Goal: Transaction & Acquisition: Download file/media

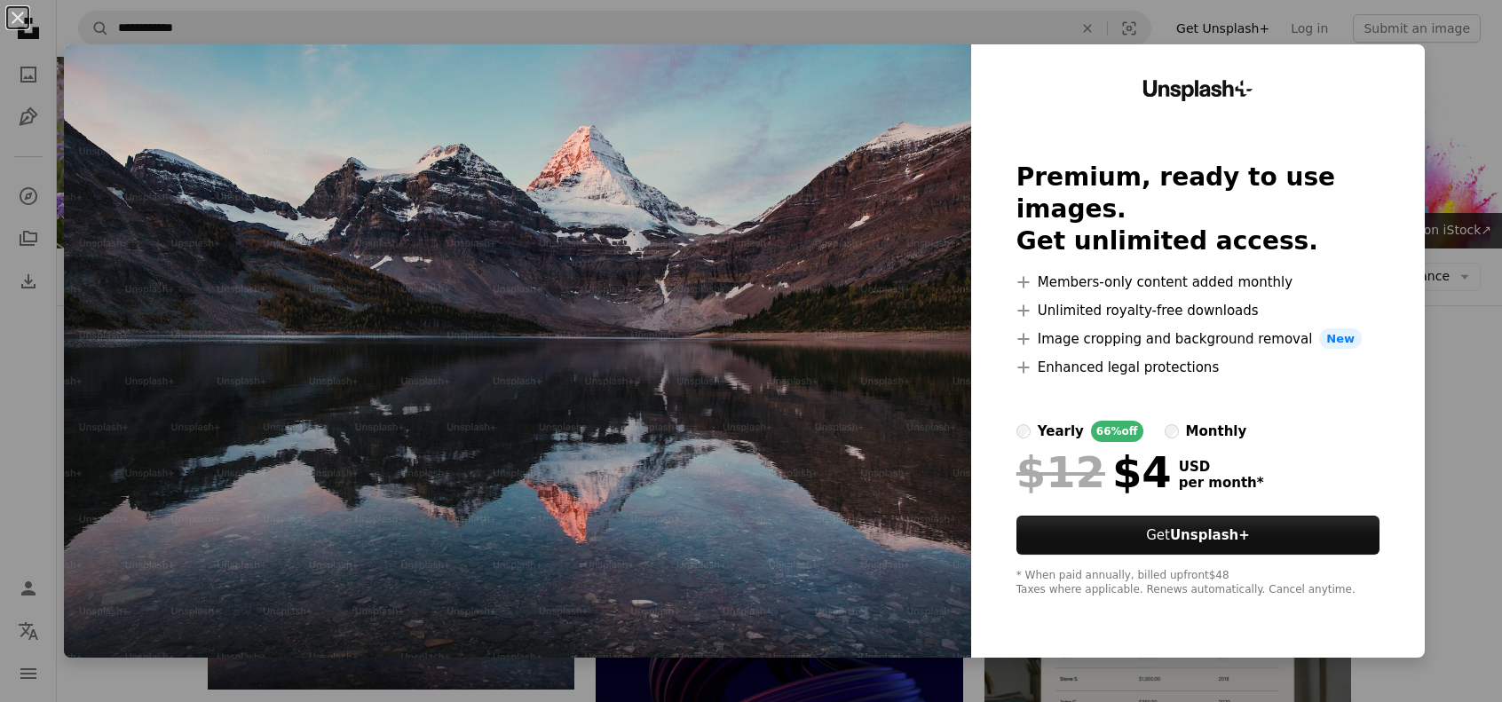
scroll to position [266, 0]
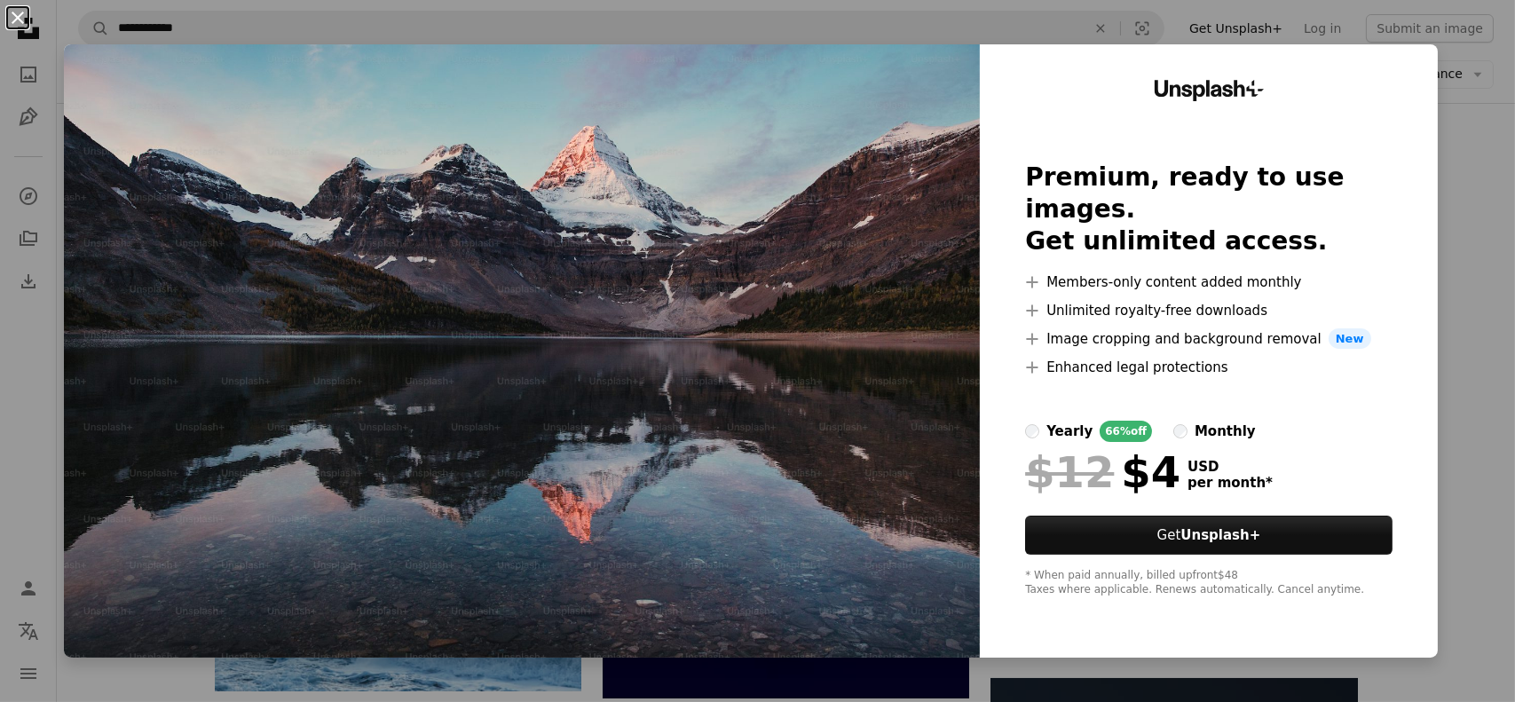
click at [19, 17] on button "An X shape" at bounding box center [17, 17] width 21 height 21
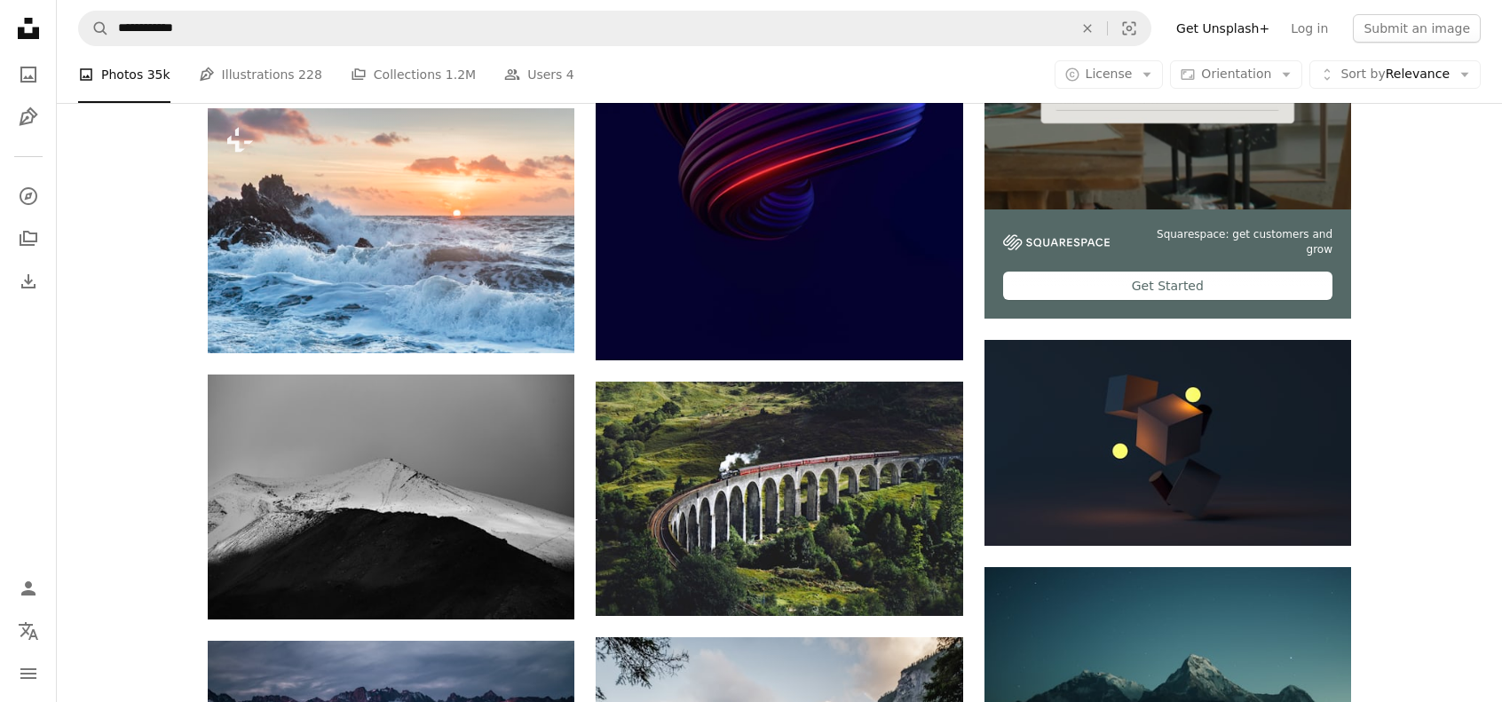
scroll to position [621, 0]
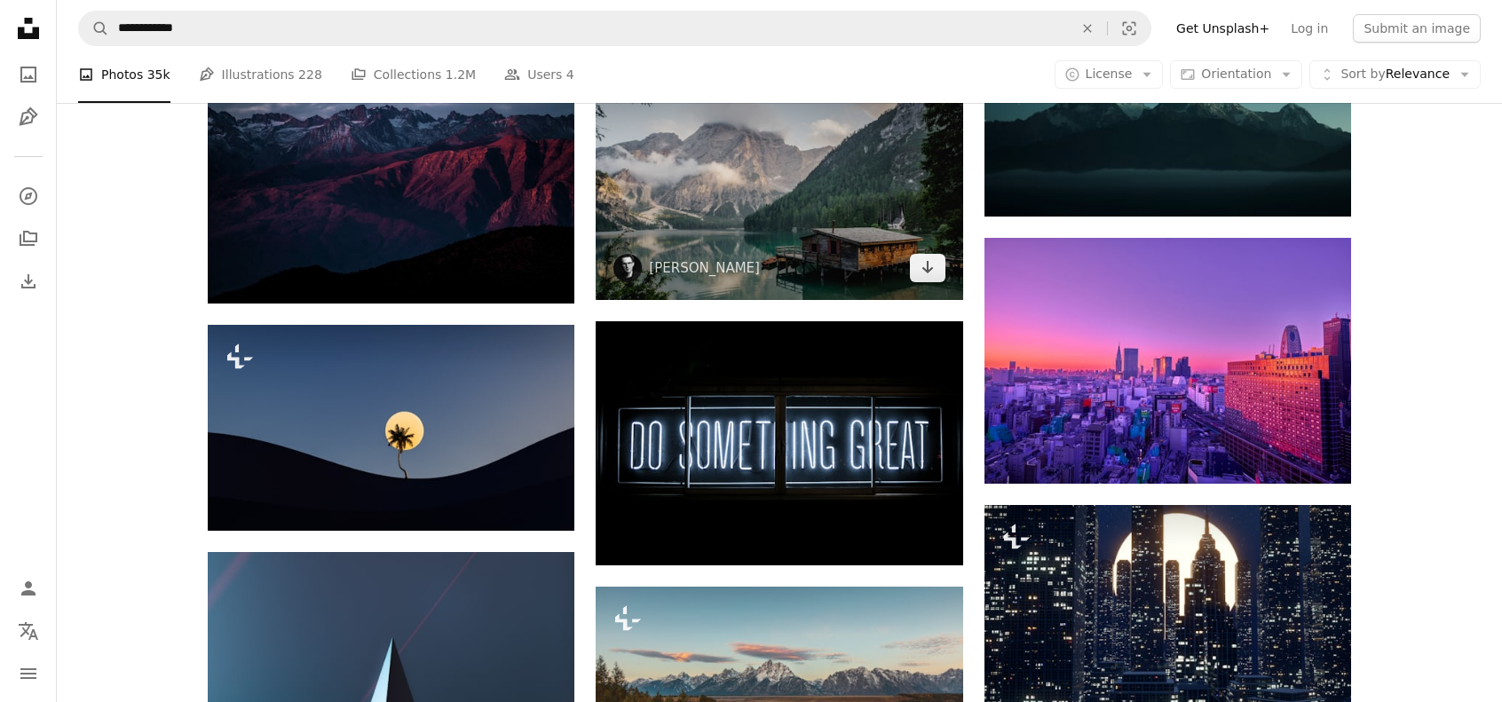
scroll to position [1332, 0]
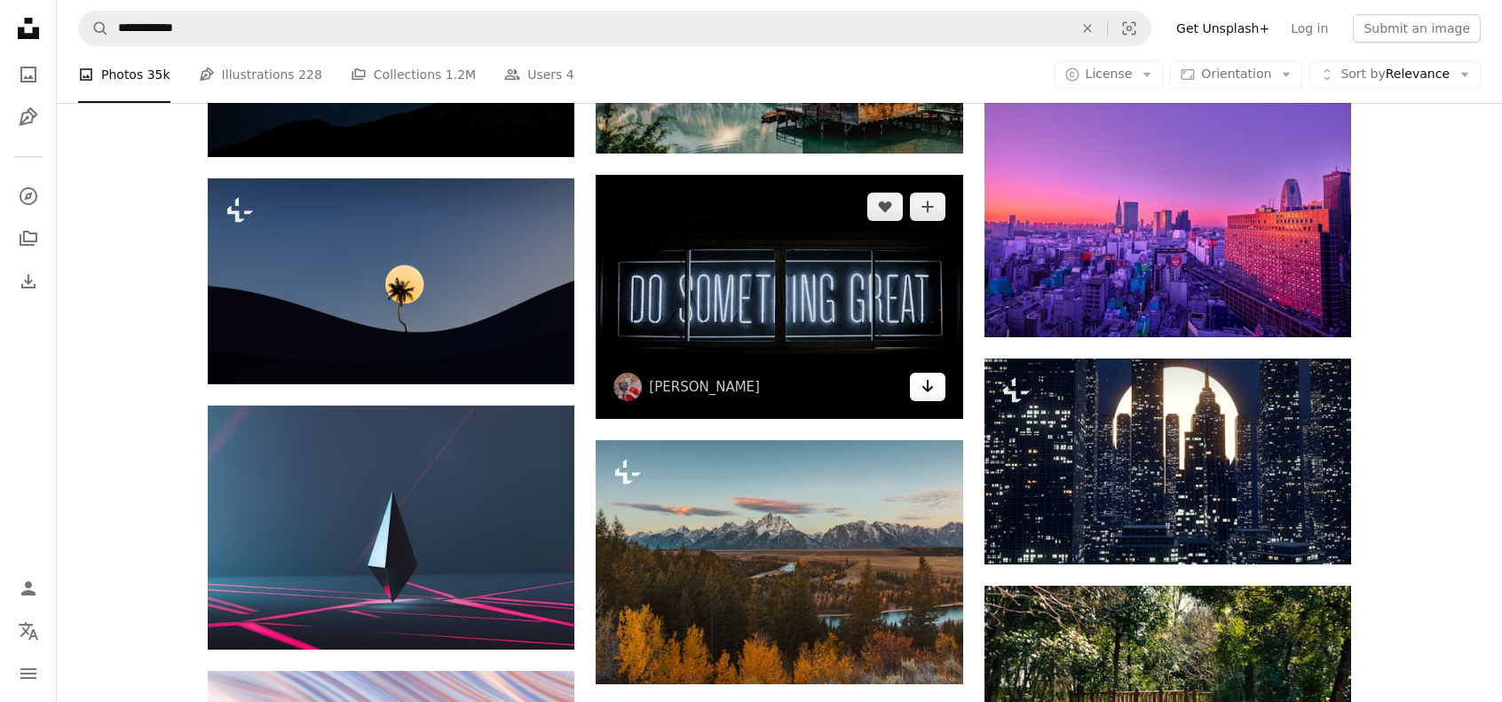
click at [929, 384] on icon "Arrow pointing down" at bounding box center [928, 386] width 14 height 21
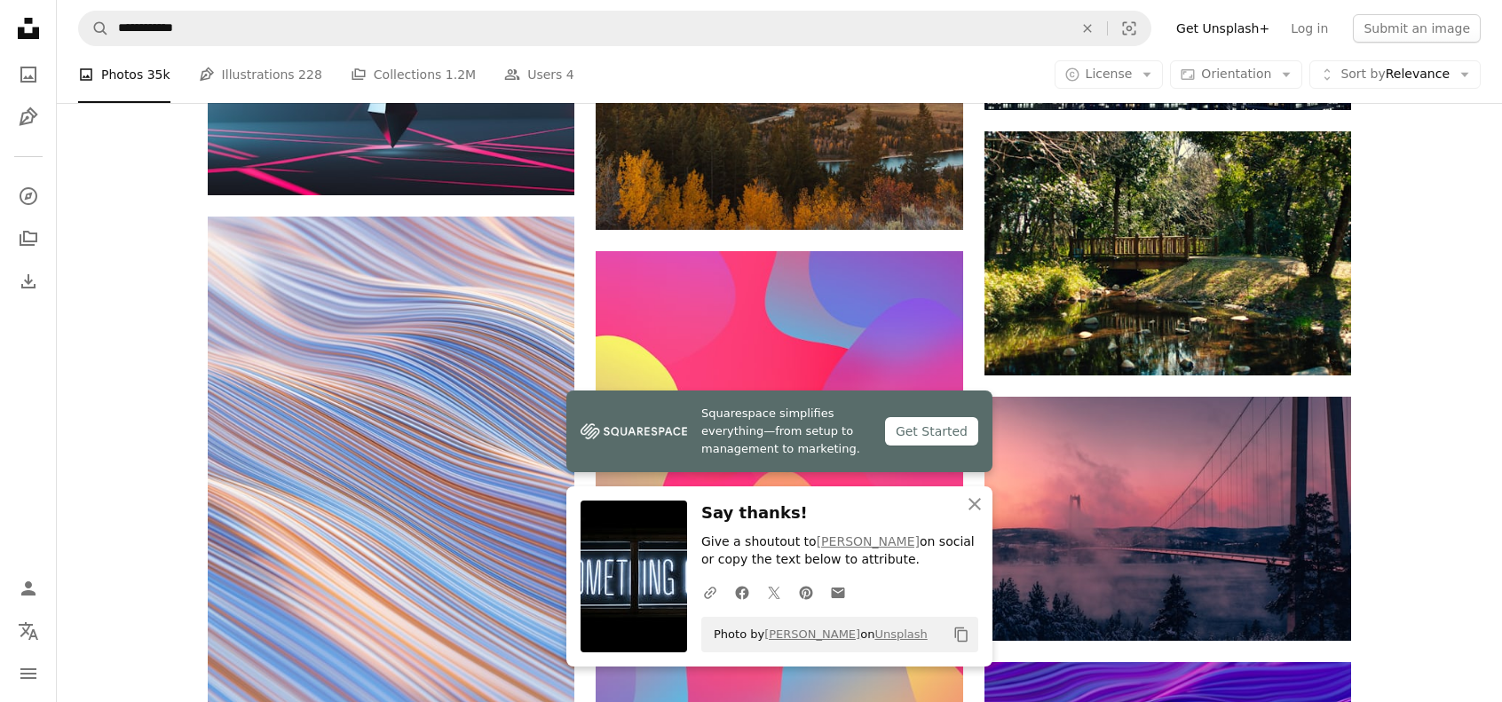
scroll to position [1864, 0]
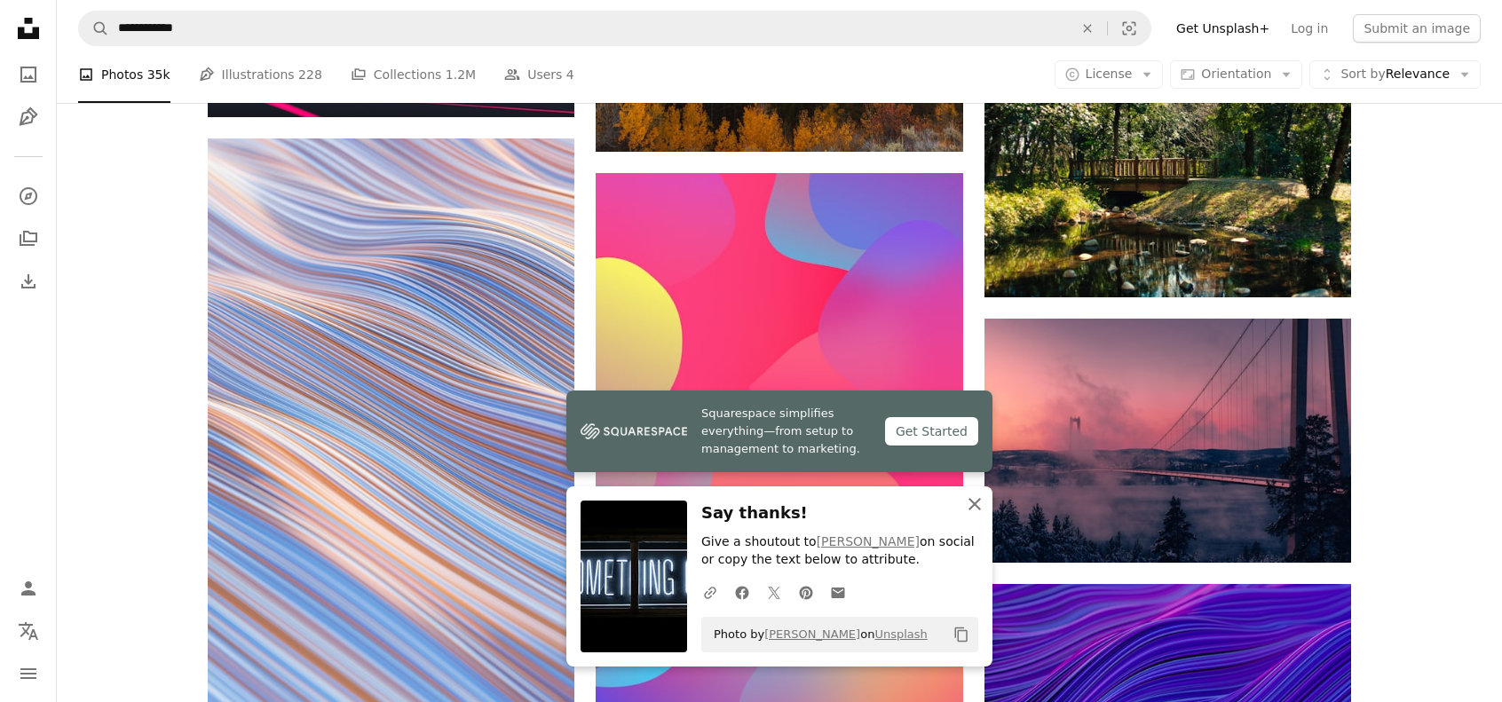
click at [977, 498] on icon "An X shape" at bounding box center [974, 504] width 21 height 21
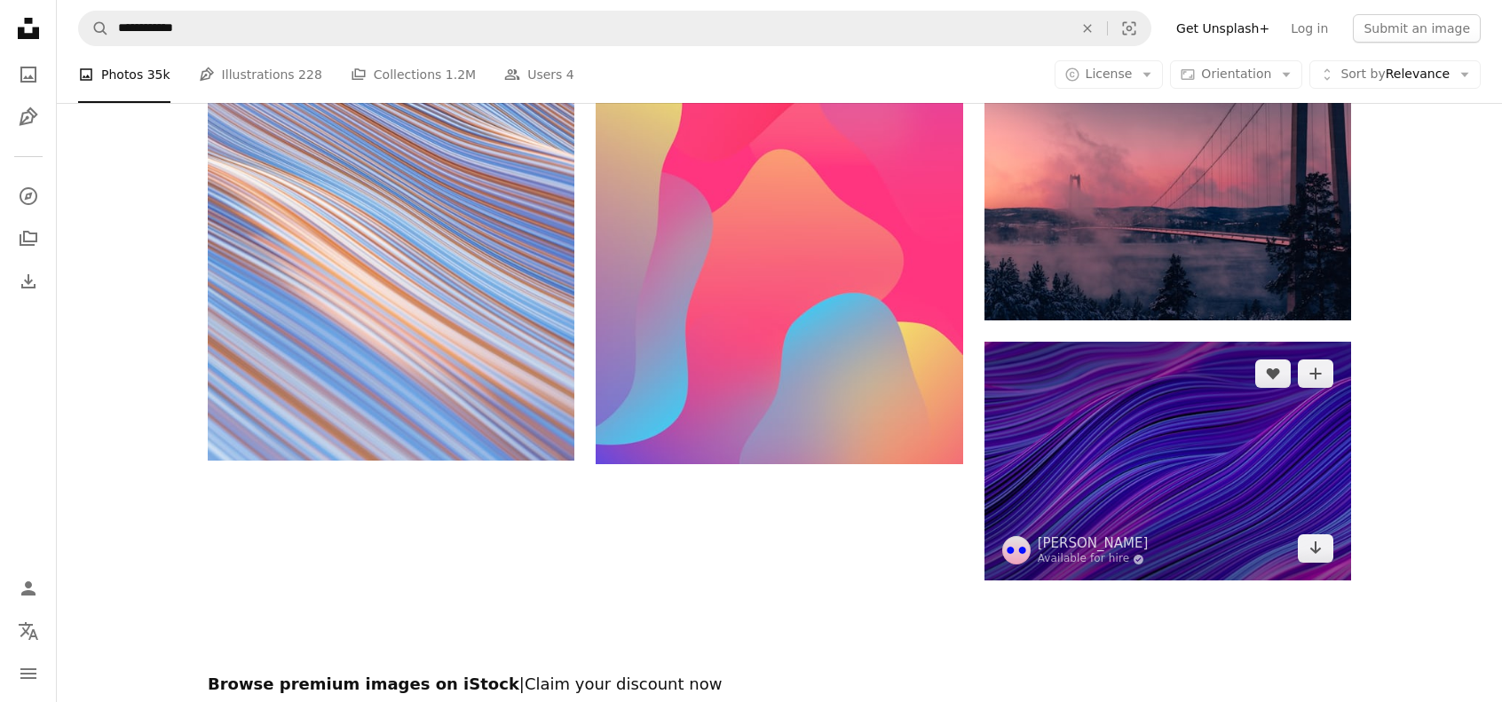
scroll to position [2042, 0]
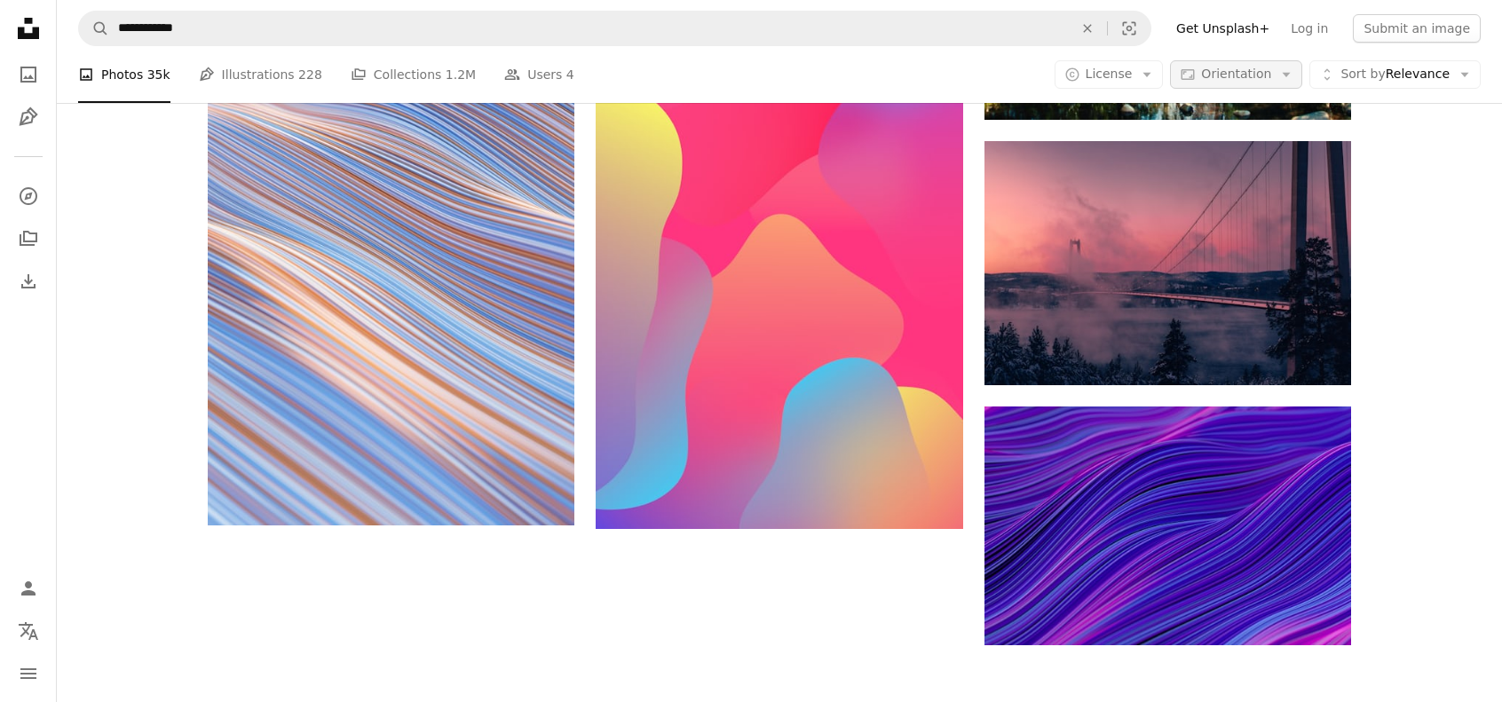
click at [1291, 74] on icon "button" at bounding box center [1287, 75] width 8 height 4
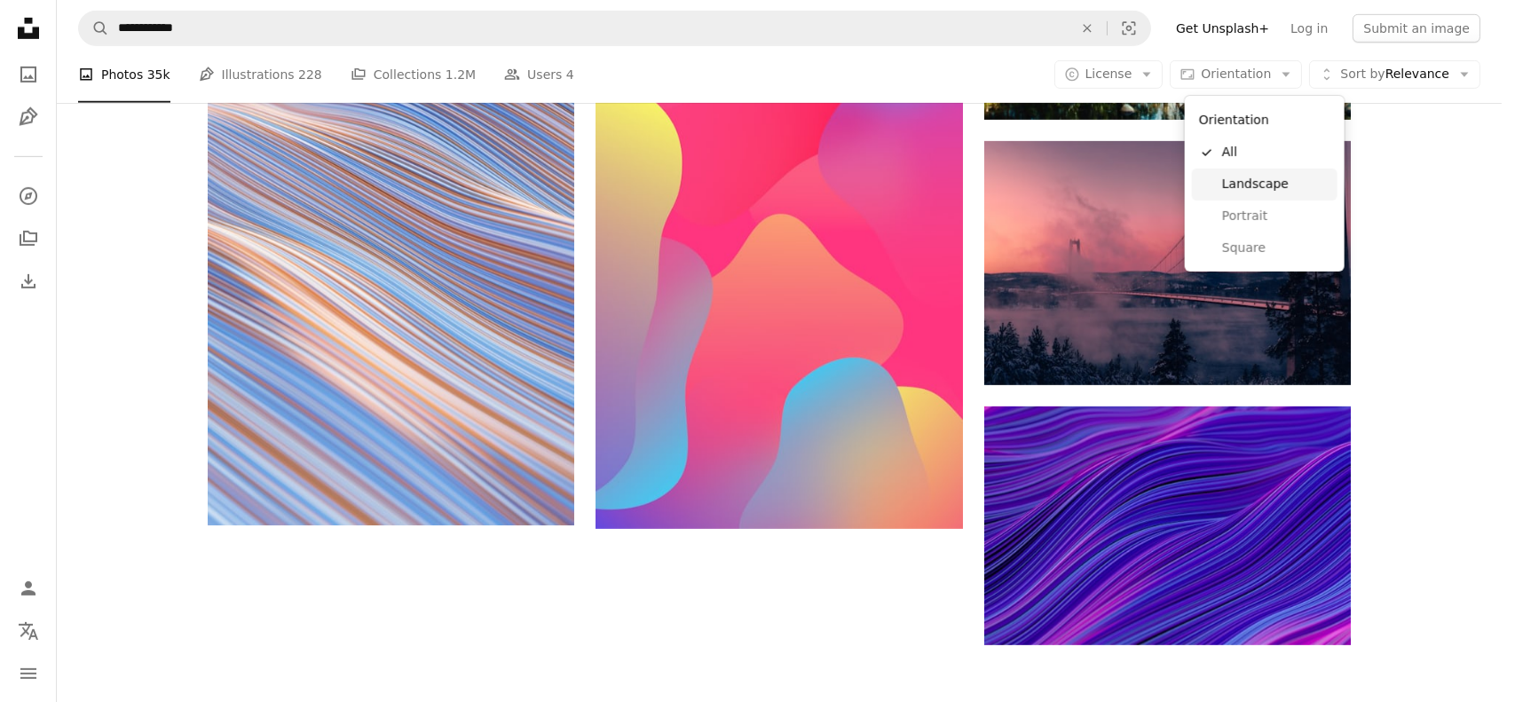
click at [1248, 185] on span "Landscape" at bounding box center [1276, 185] width 108 height 18
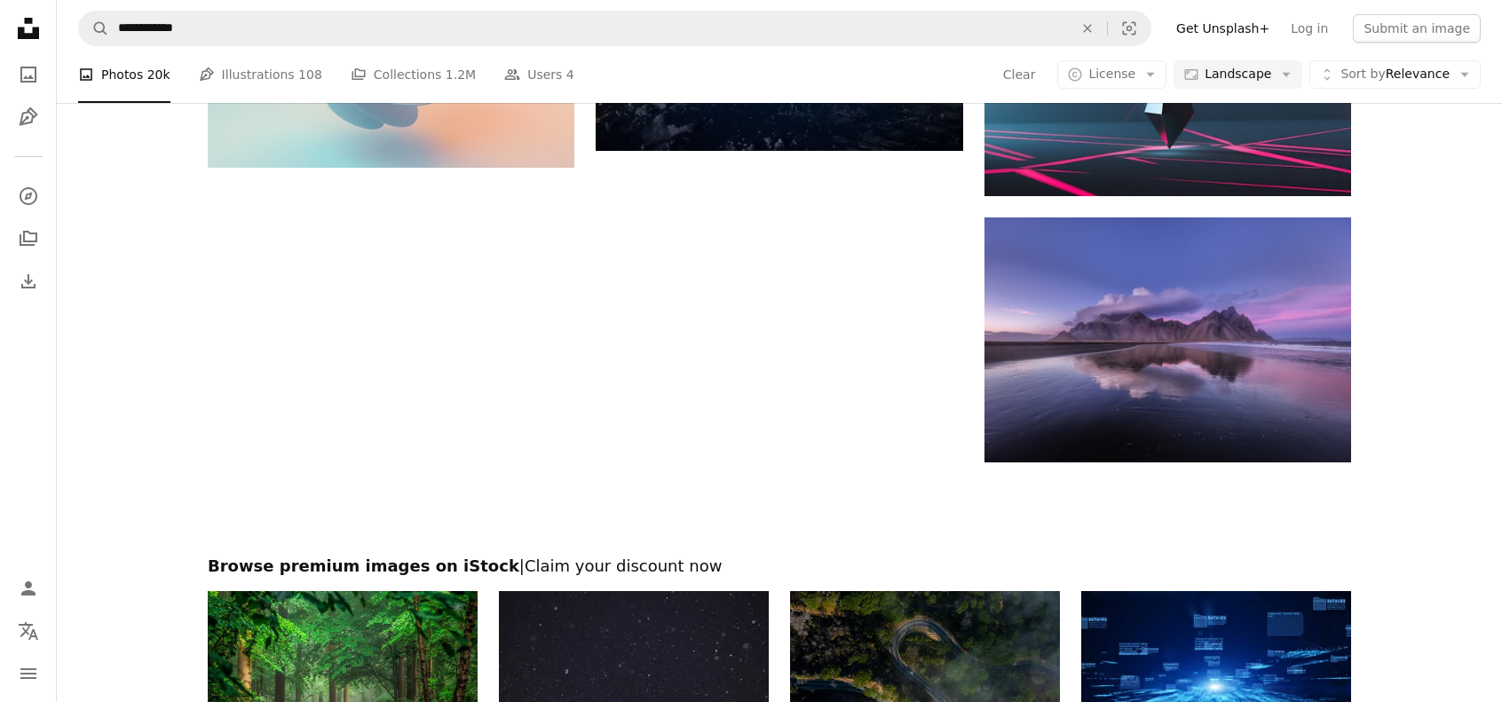
scroll to position [533, 0]
